Goal: Task Accomplishment & Management: Manage account settings

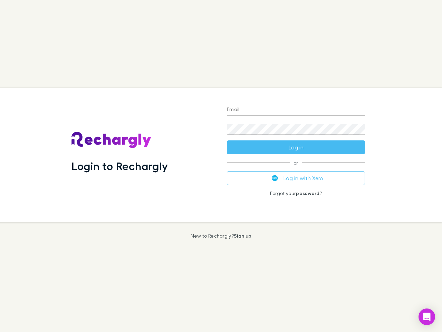
click at [221, 166] on div "Login to Rechargly" at bounding box center [143, 155] width 155 height 134
click at [296, 110] on input "Email" at bounding box center [296, 109] width 138 height 11
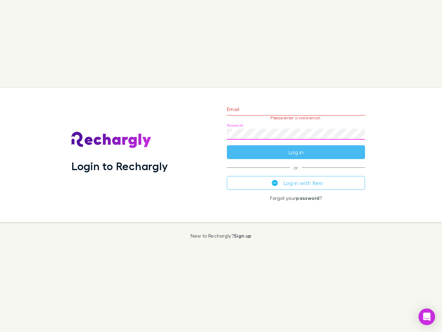
click at [296, 147] on form "Email Please enter a valid email. Password Log in" at bounding box center [296, 129] width 138 height 60
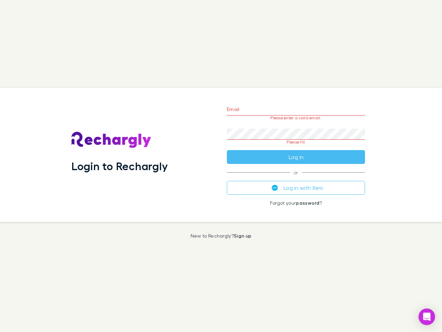
click at [296, 178] on div "Email Please enter a valid email. Password Please fill Log in or Log in with Xe…" at bounding box center [295, 155] width 149 height 134
click at [427, 316] on icon "Open Intercom Messenger" at bounding box center [426, 316] width 7 height 8
